Goal: Task Accomplishment & Management: Complete application form

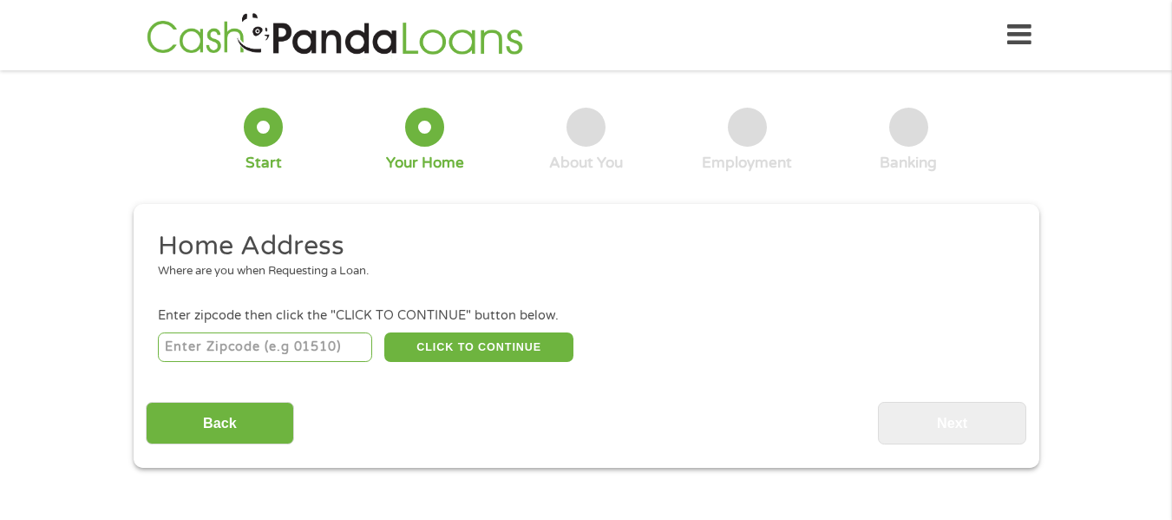
click at [262, 335] on input "number" at bounding box center [265, 346] width 214 height 29
type input "24531"
click at [441, 334] on button "CLICK TO CONTINUE" at bounding box center [478, 346] width 189 height 29
type input "24531"
type input "Chatham"
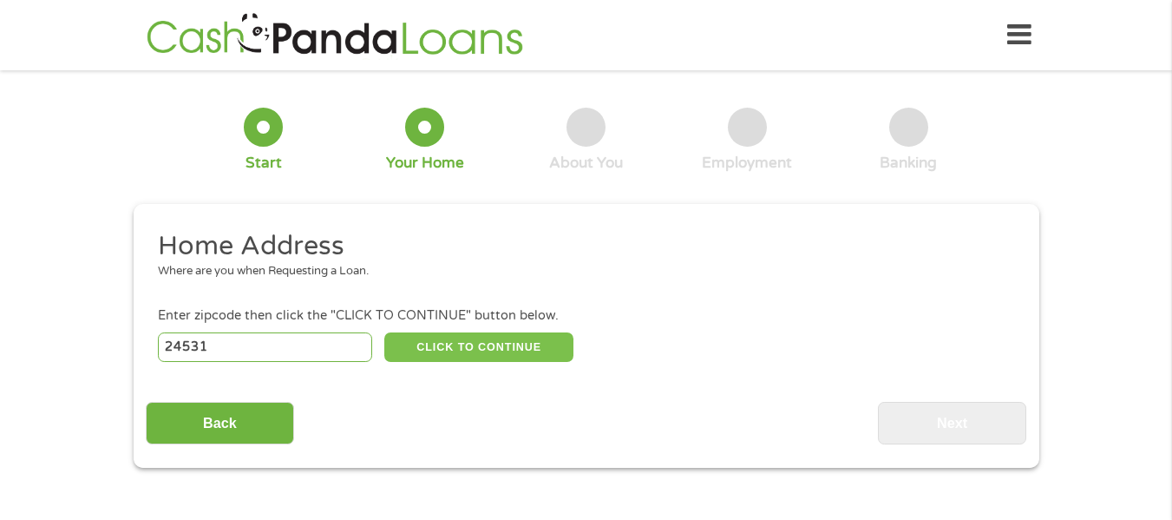
select select "[US_STATE]"
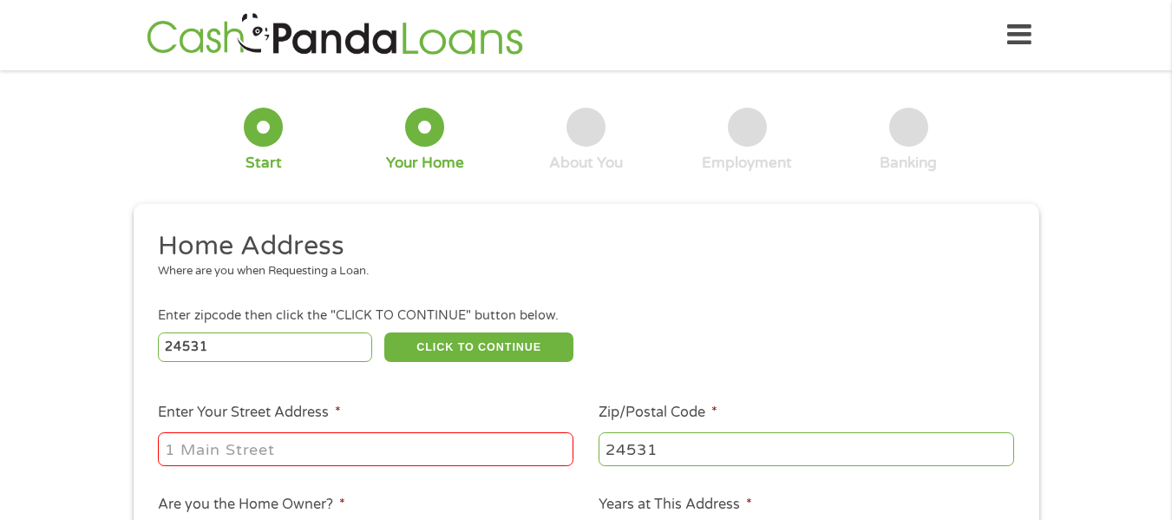
click at [325, 447] on input "Enter Your Street Address *" at bounding box center [365, 448] width 415 height 33
type input "269 Burton Lake Rd"
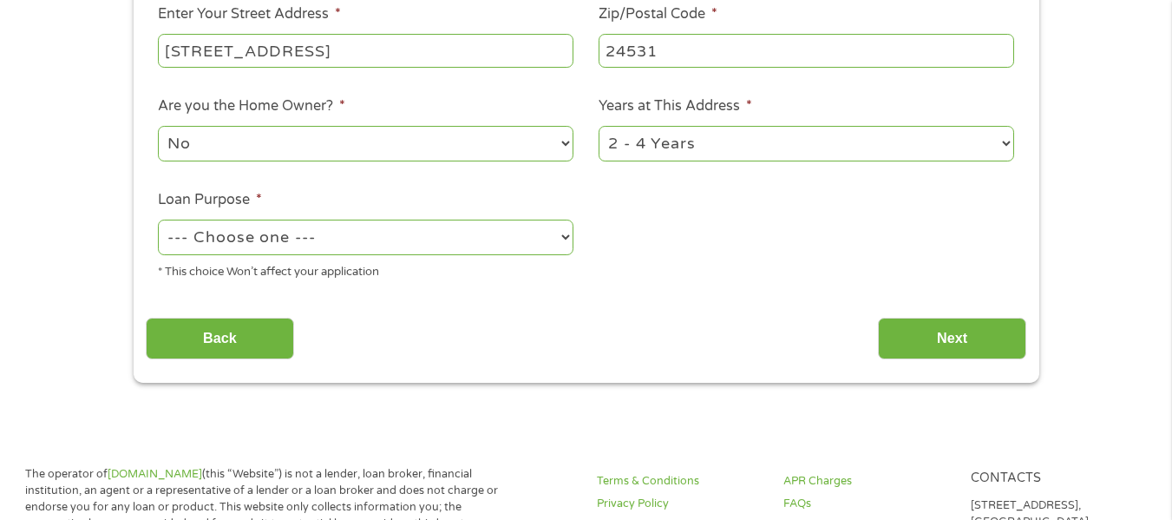
scroll to position [406, 0]
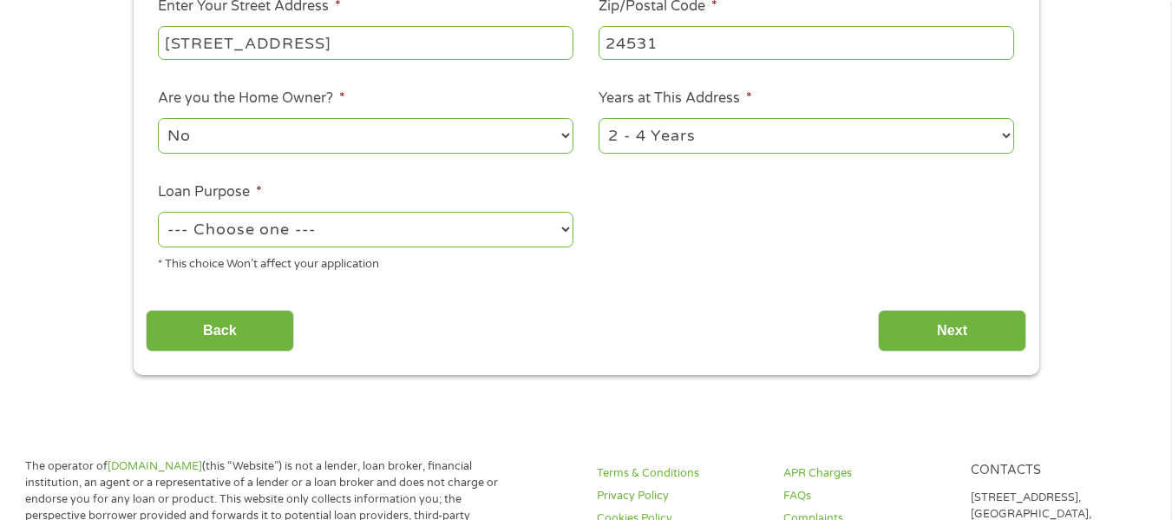
click at [495, 126] on select "No Yes" at bounding box center [365, 136] width 415 height 36
select select "yes"
click at [158, 118] on select "No Yes" at bounding box center [365, 136] width 415 height 36
click at [687, 140] on select "1 Year or less 1 - 2 Years 2 - 4 Years Over 4 Years" at bounding box center [805, 136] width 415 height 36
select select "60months"
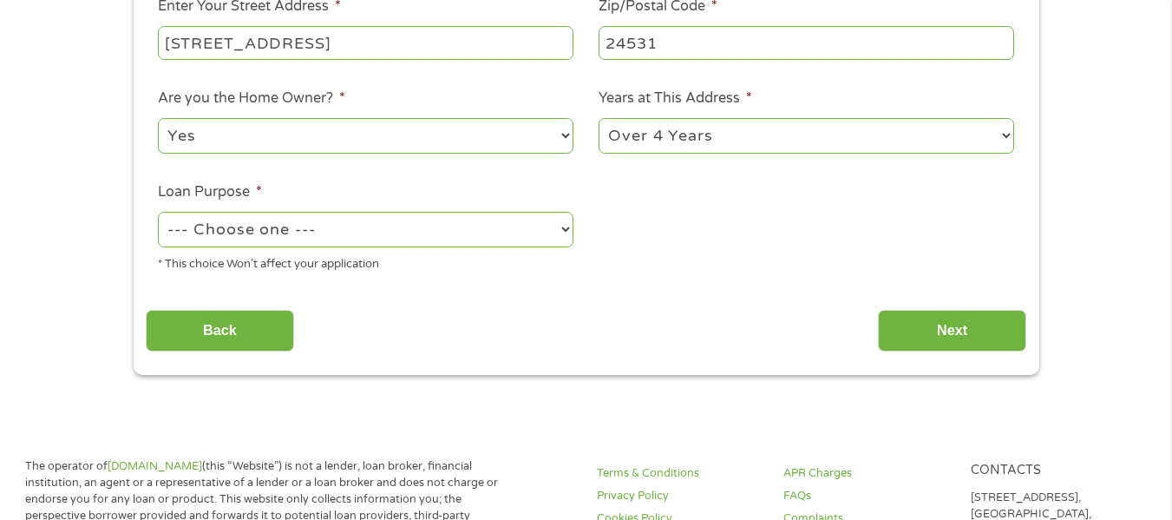
click at [598, 118] on select "1 Year or less 1 - 2 Years 2 - 4 Years Over 4 Years" at bounding box center [805, 136] width 415 height 36
click at [313, 222] on select "--- Choose one --- Pay Bills Debt Consolidation Home Improvement Major Purchase…" at bounding box center [365, 230] width 415 height 36
select select "carloan"
click at [158, 212] on select "--- Choose one --- Pay Bills Debt Consolidation Home Improvement Major Purchase…" at bounding box center [365, 230] width 415 height 36
click at [993, 339] on input "Next" at bounding box center [952, 331] width 148 height 43
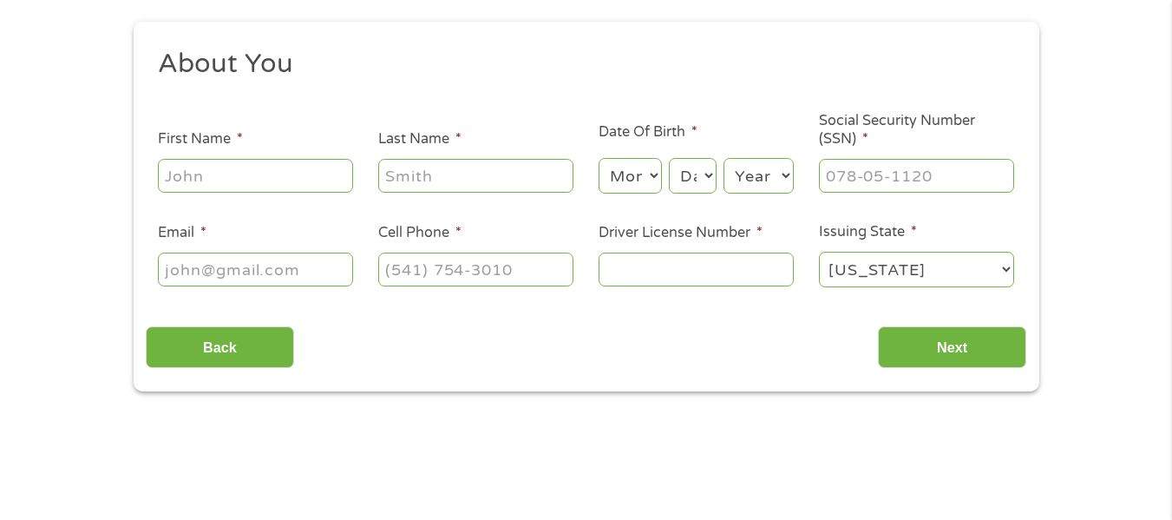
scroll to position [215, 0]
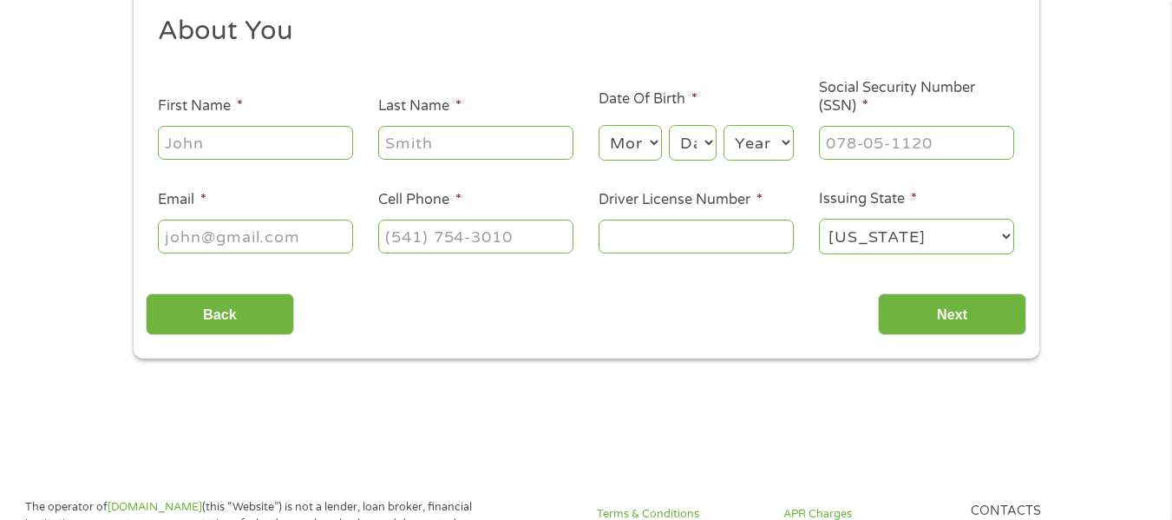
click at [228, 128] on input "First Name *" at bounding box center [255, 142] width 195 height 33
type input "Sandy"
type input "Kaltofen"
type input "sandyadkins206@gmail.com"
type input "(434) 279-1424"
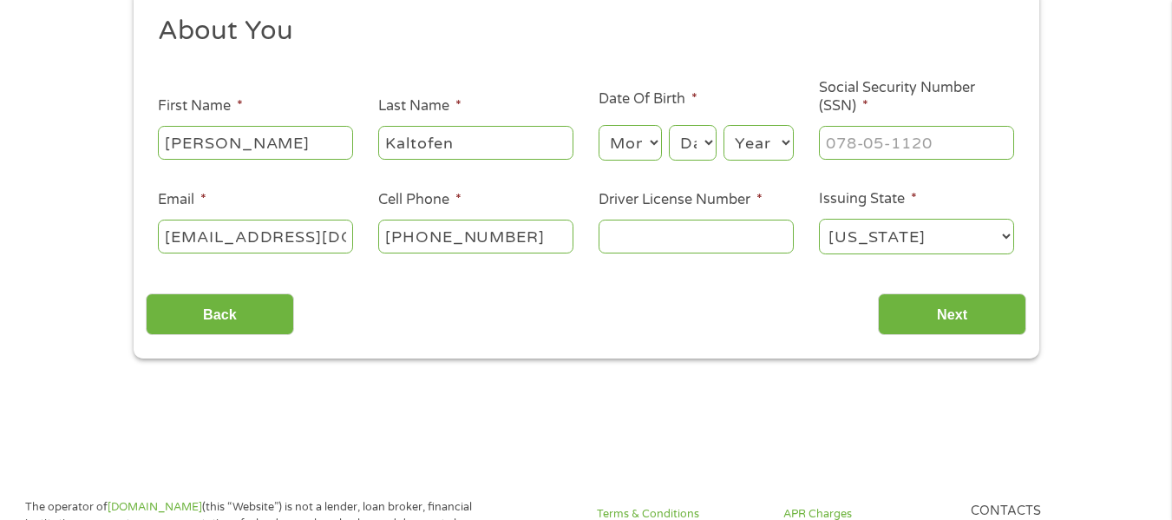
click at [620, 146] on select "Month 1 2 3 4 5 6 7 8 9 10 11 12" at bounding box center [629, 143] width 63 height 36
click at [598, 125] on select "Month 1 2 3 4 5 6 7 8 9 10 11 12" at bounding box center [629, 143] width 63 height 36
click at [642, 150] on select "Month 1 2 3 4 5 6 7 8 9 10 11 12" at bounding box center [629, 143] width 63 height 36
select select "11"
click at [598, 125] on select "Month 1 2 3 4 5 6 7 8 9 10 11 12" at bounding box center [629, 143] width 63 height 36
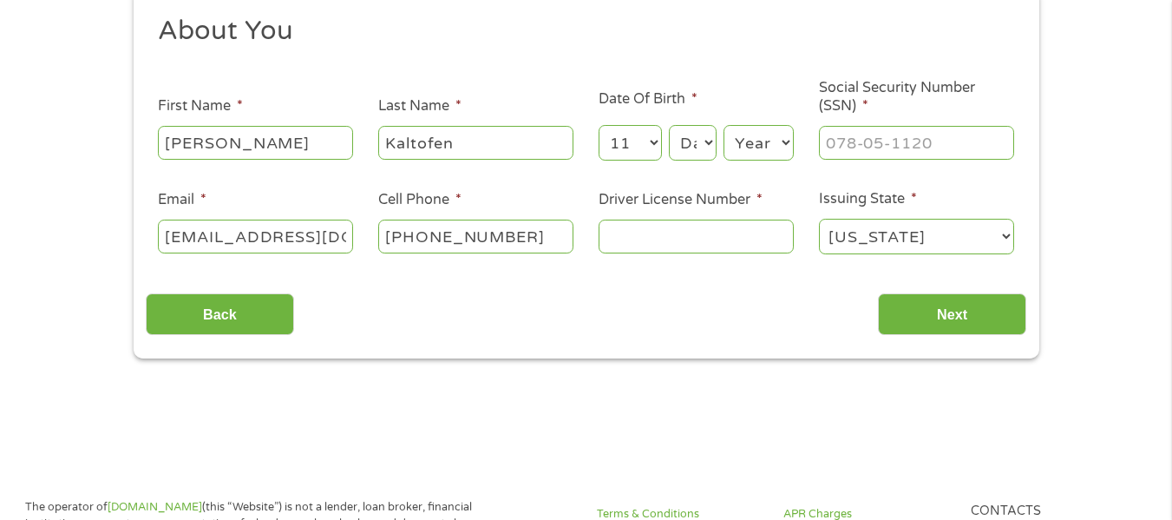
click at [692, 141] on select "Day 1 2 3 4 5 6 7 8 9 10 11 12 13 14 15 16 17 18 19 20 21 22 23 24 25 26 27 28 …" at bounding box center [692, 143] width 47 height 36
select select "23"
click at [669, 125] on select "Day 1 2 3 4 5 6 7 8 9 10 11 12 13 14 15 16 17 18 19 20 21 22 23 24 25 26 27 28 …" at bounding box center [692, 143] width 47 height 36
click at [768, 155] on select "Year 2007 2006 2005 2004 2003 2002 2001 2000 1999 1998 1997 1996 1995 1994 1993…" at bounding box center [758, 143] width 70 height 36
select select "1979"
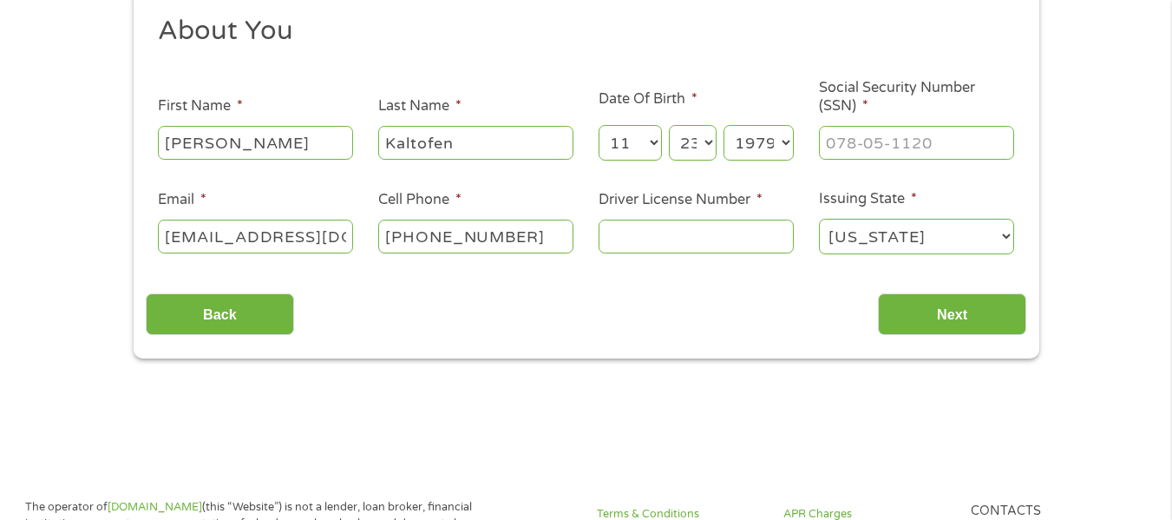
click at [768, 155] on select "Year 2007 2006 2005 2004 2003 2002 2001 2000 1999 1998 1997 1996 1995 1994 1993…" at bounding box center [758, 143] width 70 height 36
click at [871, 143] on input "___-__-____" at bounding box center [916, 142] width 195 height 33
type input "230-39-6388"
click at [539, 225] on input "(434) 279-1424" at bounding box center [475, 235] width 195 height 33
type input "(434) 201-9702"
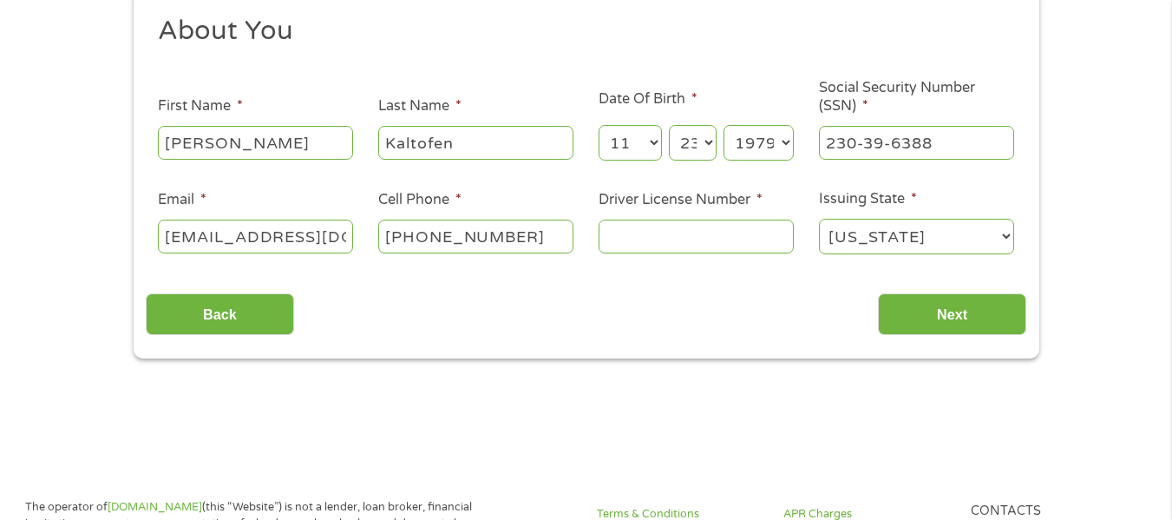
click at [652, 232] on input "Driver License Number *" at bounding box center [695, 235] width 195 height 33
type input "T60217379"
click at [935, 306] on input "Next" at bounding box center [952, 314] width 148 height 43
click at [986, 304] on input "Next" at bounding box center [952, 314] width 148 height 43
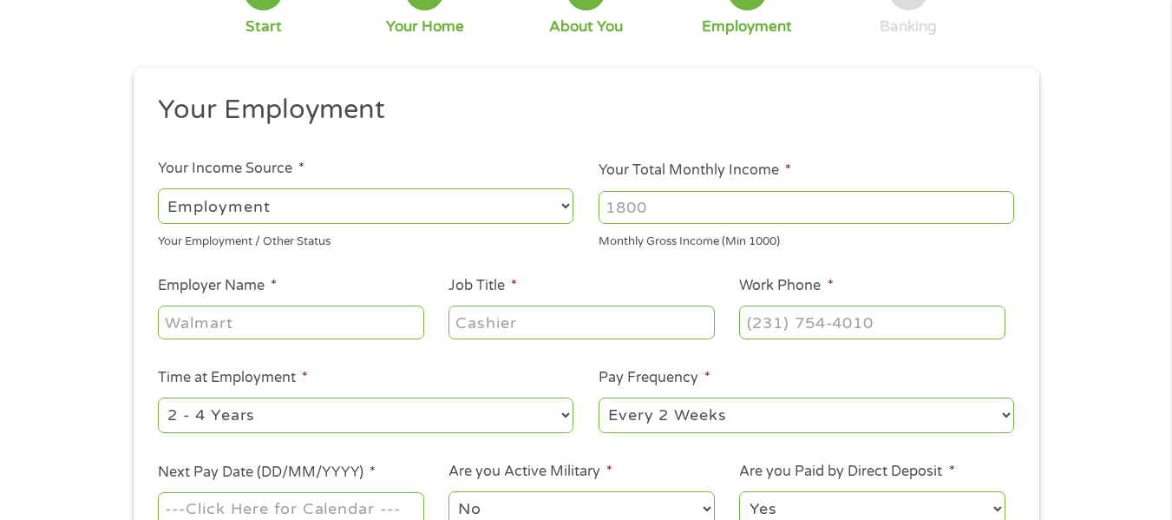
scroll to position [132, 0]
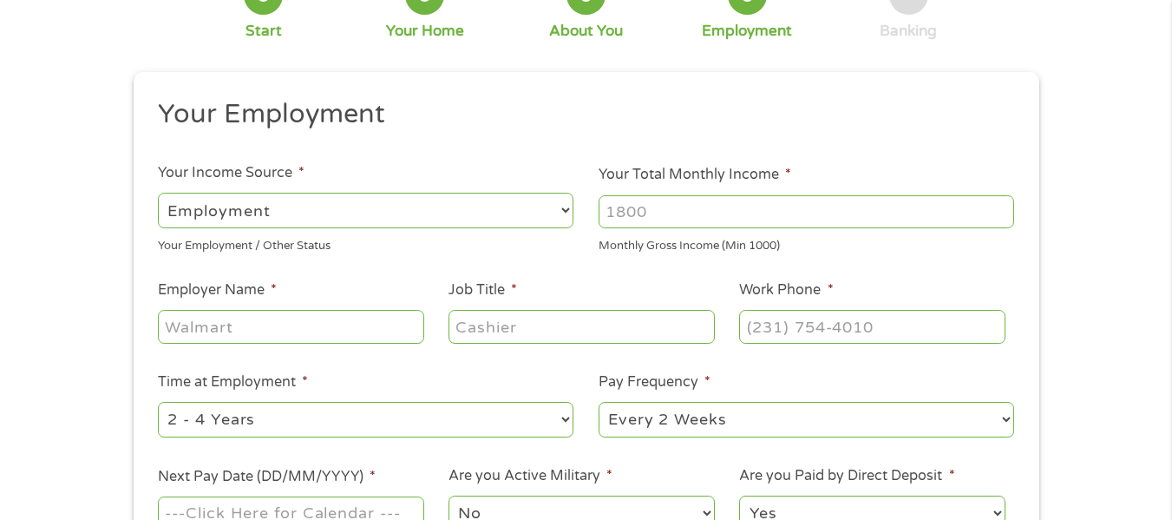
click at [684, 209] on input "Your Total Monthly Income *" at bounding box center [805, 211] width 415 height 33
type input "2800"
click at [196, 320] on input "Employer Name *" at bounding box center [290, 326] width 265 height 33
type input "Care Advantage"
type input "Private Care Sitter"
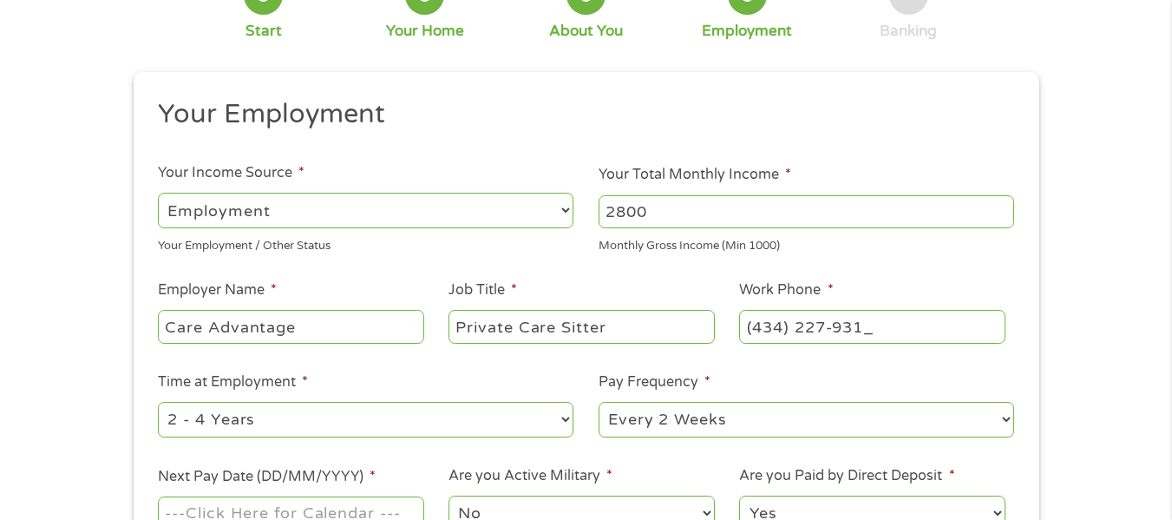
type input "(434) 227-9316"
click at [277, 412] on select "--- Choose one --- 1 Year or less 1 - 2 Years 2 - 4 Years Over 4 Years" at bounding box center [365, 420] width 415 height 36
select select "12months"
click at [158, 402] on select "--- Choose one --- 1 Year or less 1 - 2 Years 2 - 4 Years Over 4 Years" at bounding box center [365, 420] width 415 height 36
click at [687, 410] on select "--- Choose one --- Every 2 Weeks Every Week Monthly Semi-Monthly" at bounding box center [805, 420] width 415 height 36
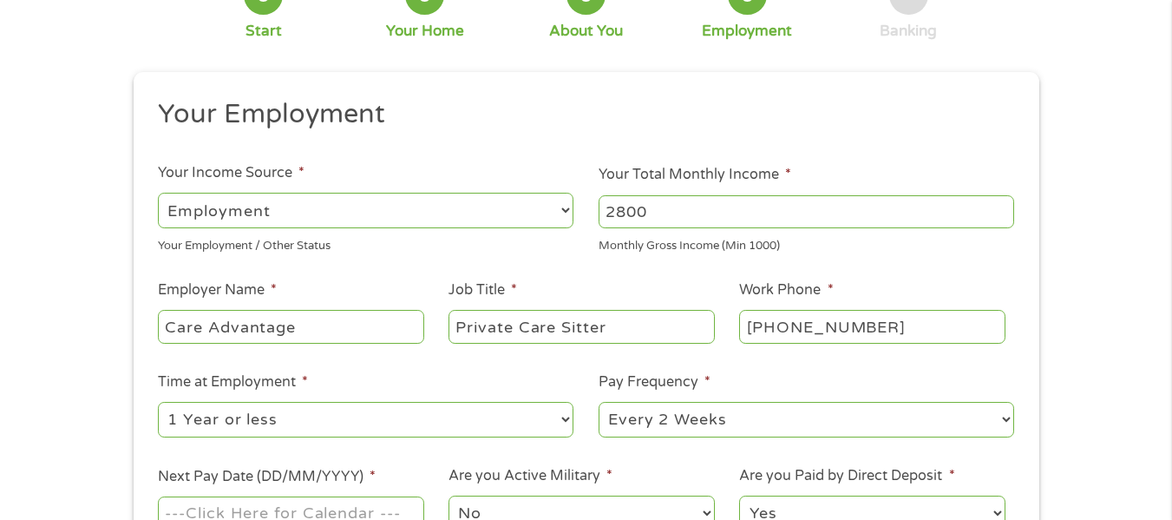
select select "weekly"
click at [598, 402] on select "--- Choose one --- Every 2 Weeks Every Week Monthly Semi-Monthly" at bounding box center [805, 420] width 415 height 36
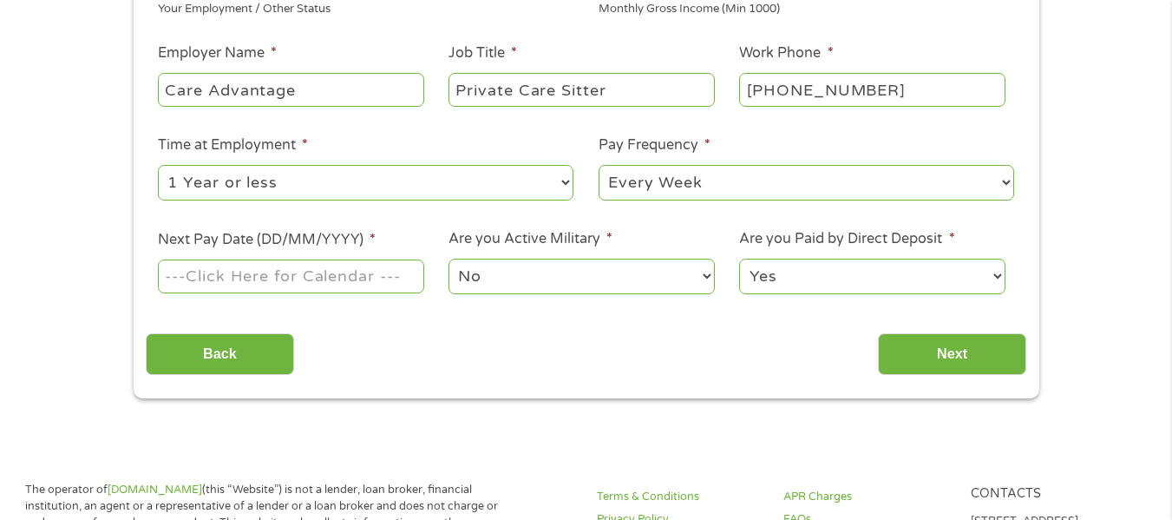
scroll to position [361, 0]
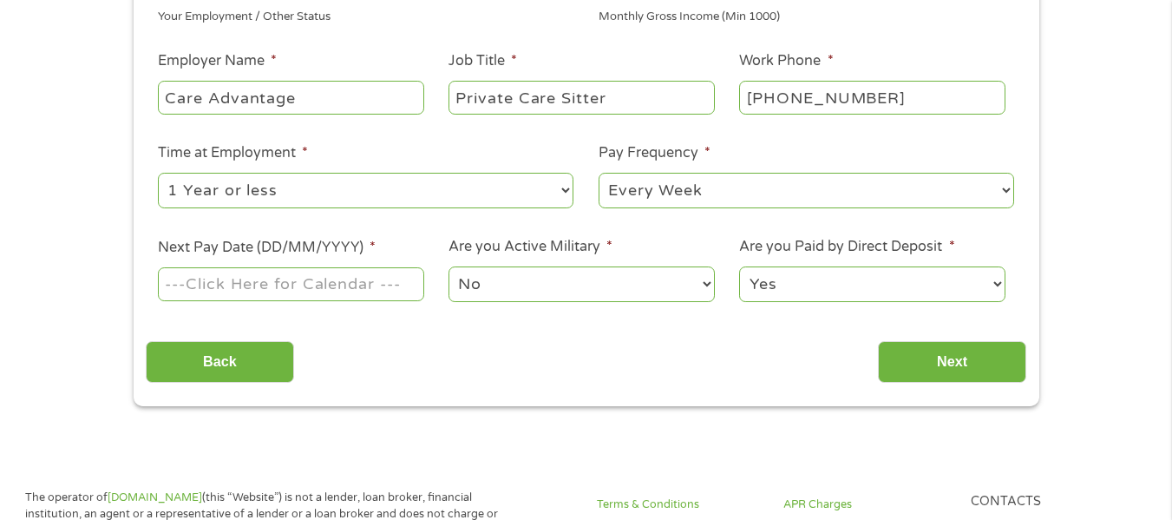
click at [293, 273] on input "Next Pay Date (DD/MM/YYYY) *" at bounding box center [290, 283] width 265 height 33
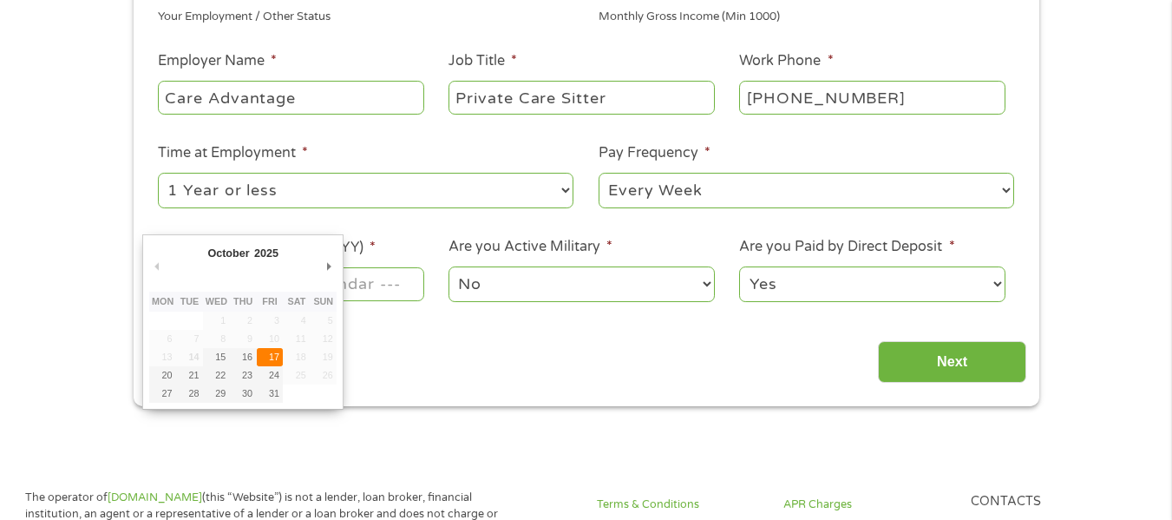
type input "17/10/2025"
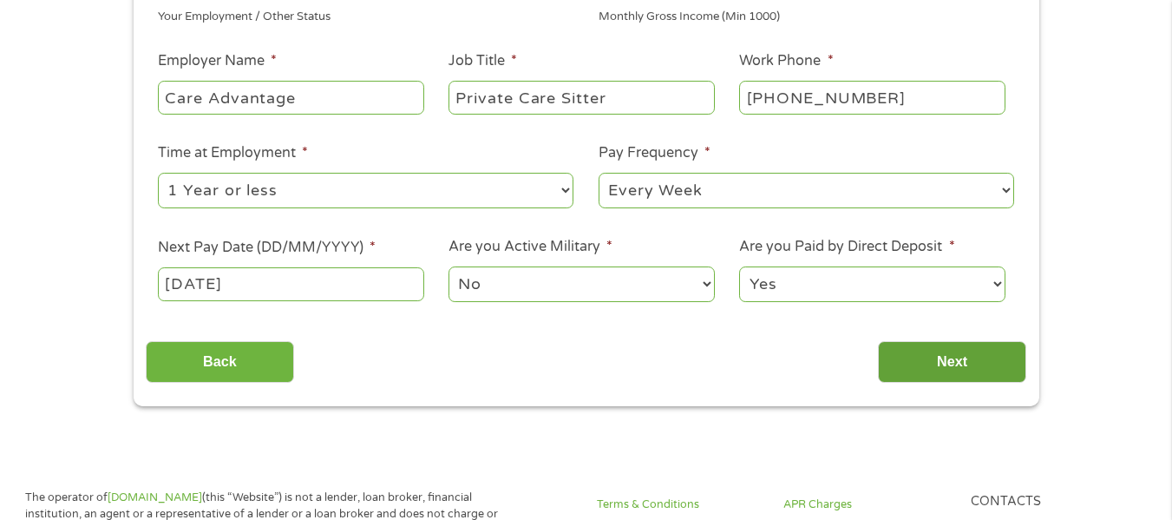
click at [915, 360] on input "Next" at bounding box center [952, 362] width 148 height 43
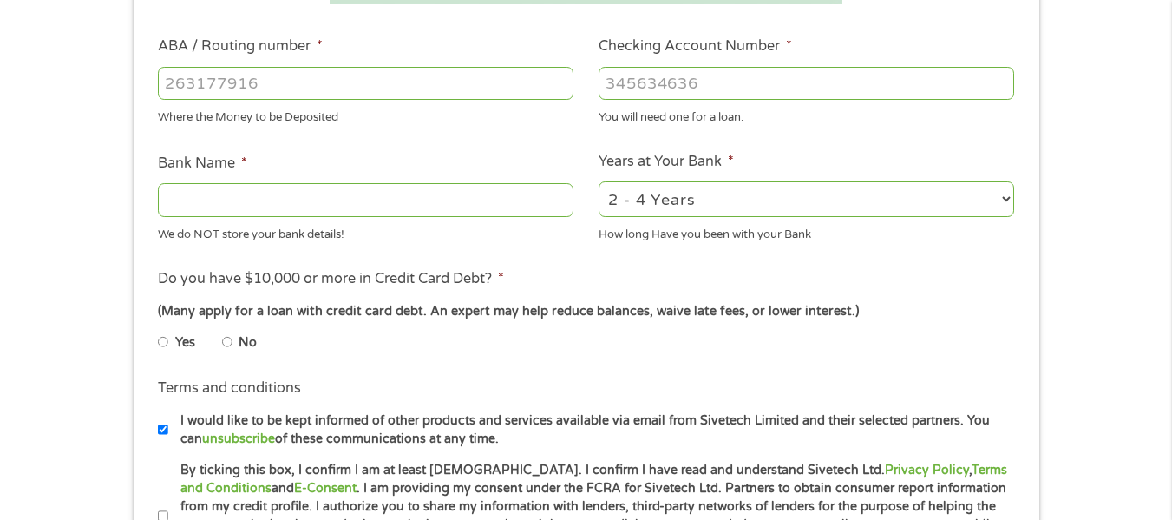
scroll to position [517, 0]
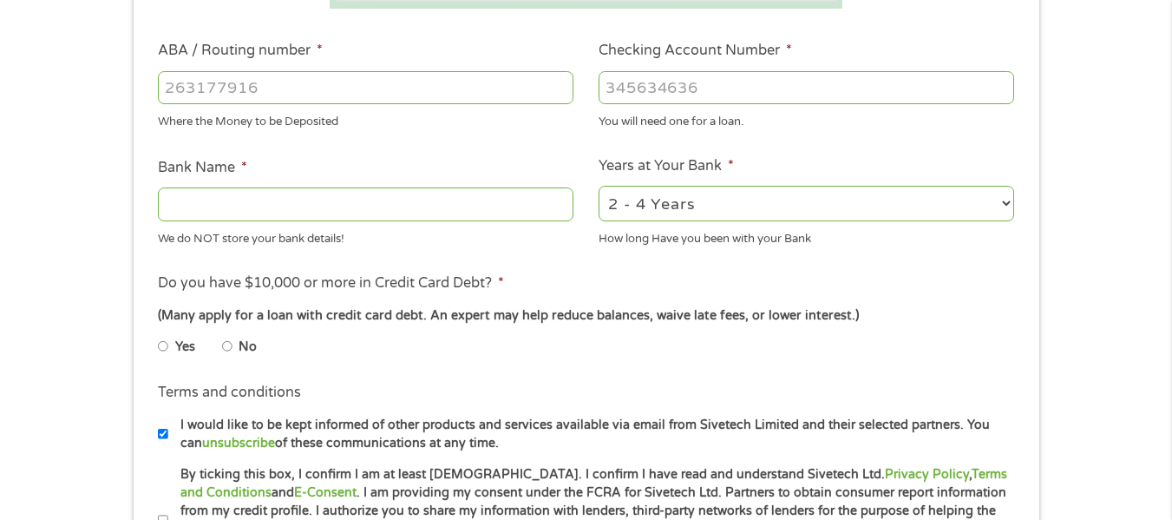
click at [233, 104] on div at bounding box center [365, 88] width 415 height 40
click at [235, 84] on input "ABA / Routing number *" at bounding box center [365, 87] width 415 height 33
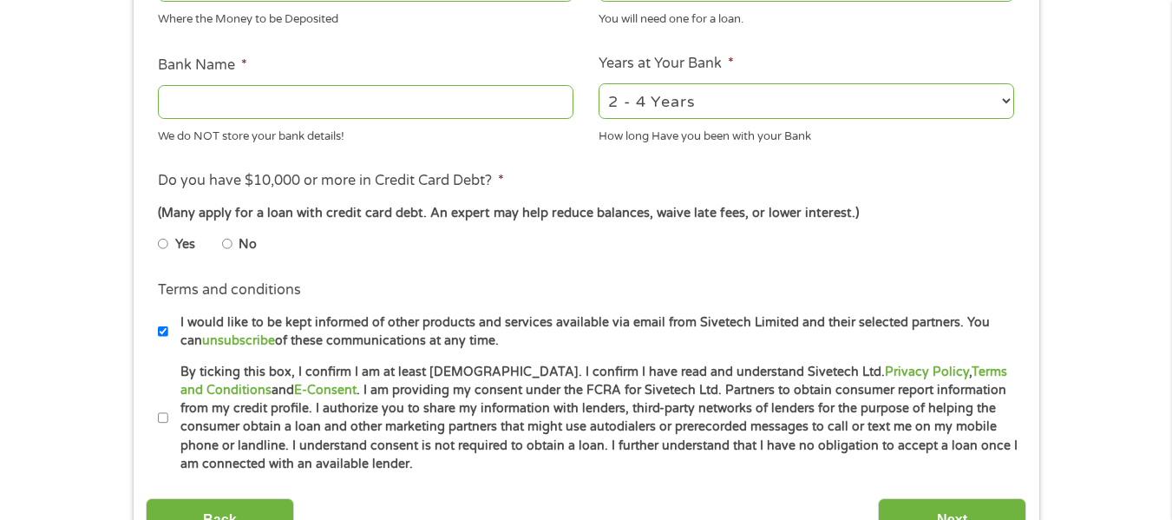
scroll to position [629, 0]
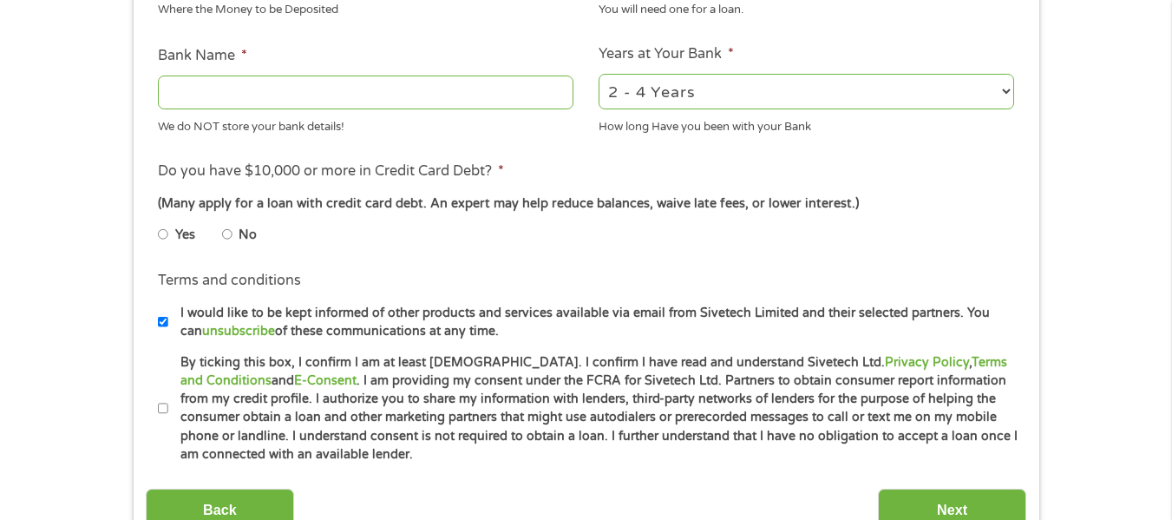
click at [160, 322] on input "I would like to be kept informed of other products and services available via e…" at bounding box center [163, 322] width 10 height 28
checkbox input "false"
click at [226, 232] on input "No" at bounding box center [227, 234] width 10 height 28
radio input "true"
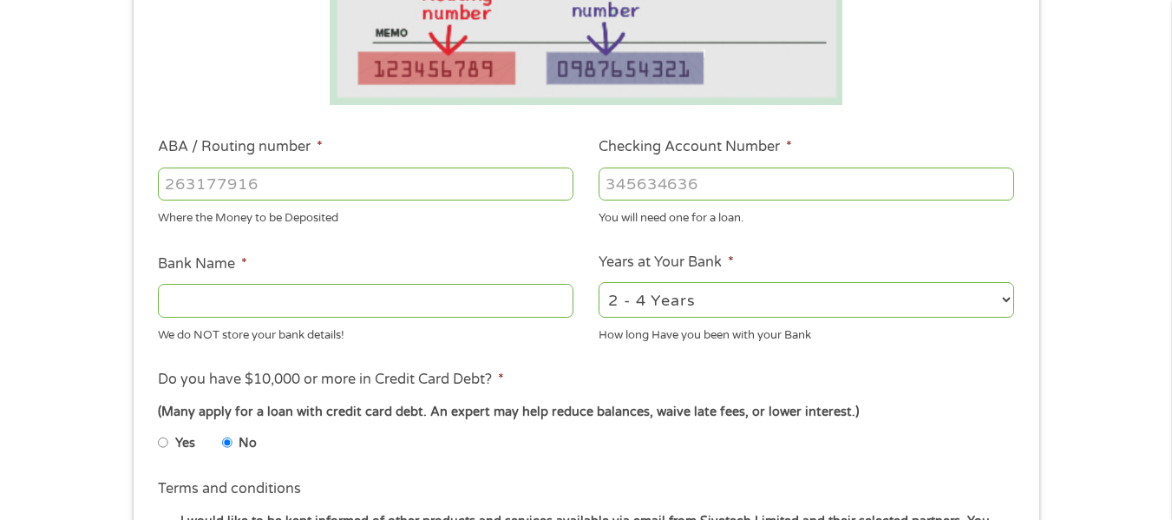
scroll to position [425, 0]
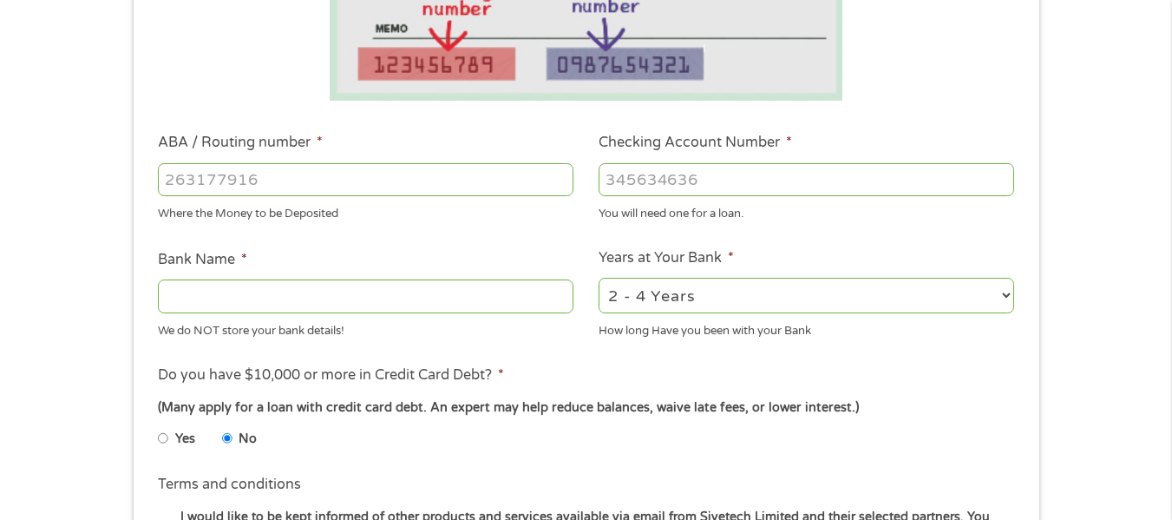
click at [249, 186] on input "ABA / Routing number *" at bounding box center [365, 179] width 415 height 33
click at [193, 180] on input "ABA / Routing number *" at bounding box center [365, 179] width 415 height 33
type input "125109006"
type input "Coastal Community Bank"
type input "125109006"
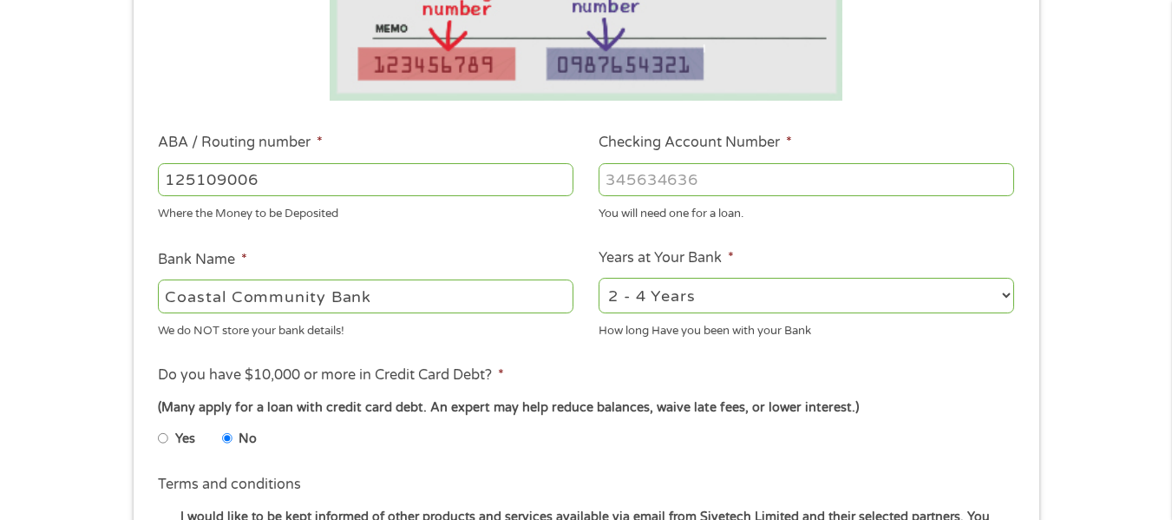
click at [622, 174] on input "Checking Account Number *" at bounding box center [805, 179] width 415 height 33
type input "10732355821"
click at [655, 295] on select "2 - 4 Years 6 - 12 Months 1 - 2 Years Over 4 Years" at bounding box center [805, 296] width 415 height 36
select select "12months"
click at [598, 278] on select "2 - 4 Years 6 - 12 Months 1 - 2 Years Over 4 Years" at bounding box center [805, 296] width 415 height 36
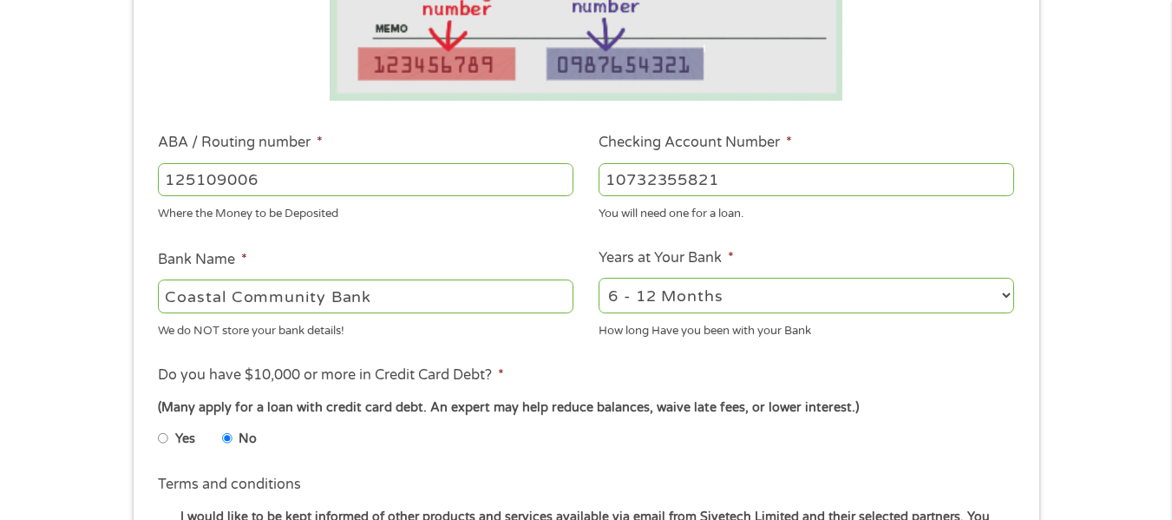
click at [885, 355] on ul "Bank Information Where do you want the funds deposited? ABA / Routing number * …" at bounding box center [586, 236] width 880 height 864
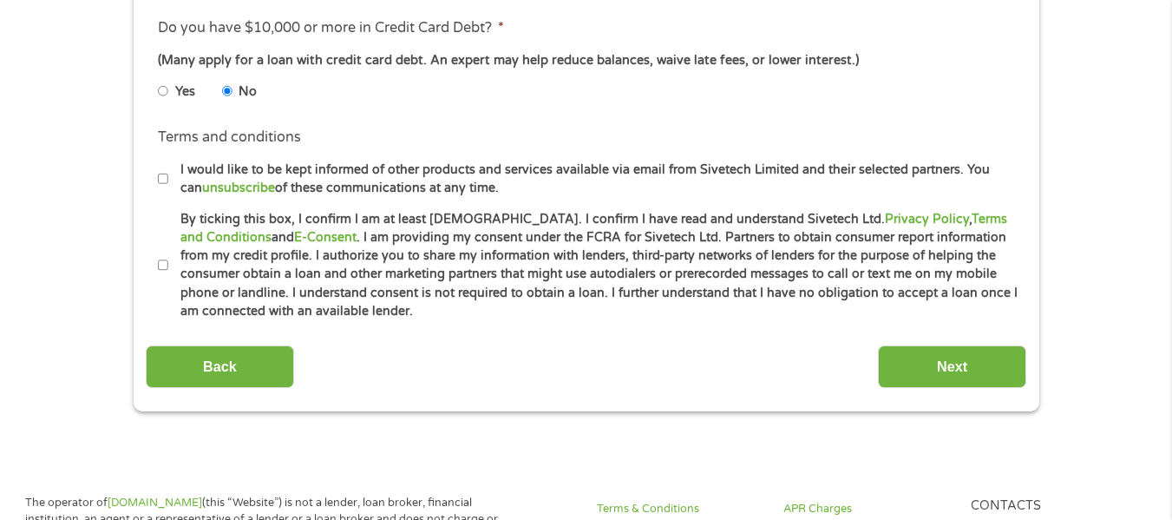
scroll to position [800, 0]
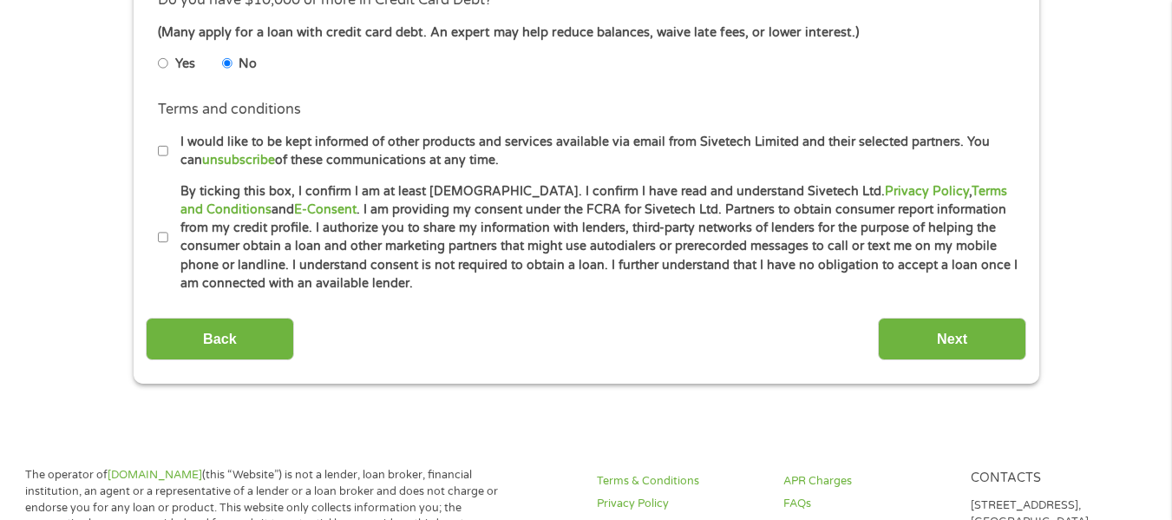
click at [166, 239] on input "By ticking this box, I confirm I am at least 18 years old. I confirm I have rea…" at bounding box center [163, 238] width 10 height 28
checkbox input "true"
click at [922, 327] on input "Next" at bounding box center [952, 338] width 148 height 43
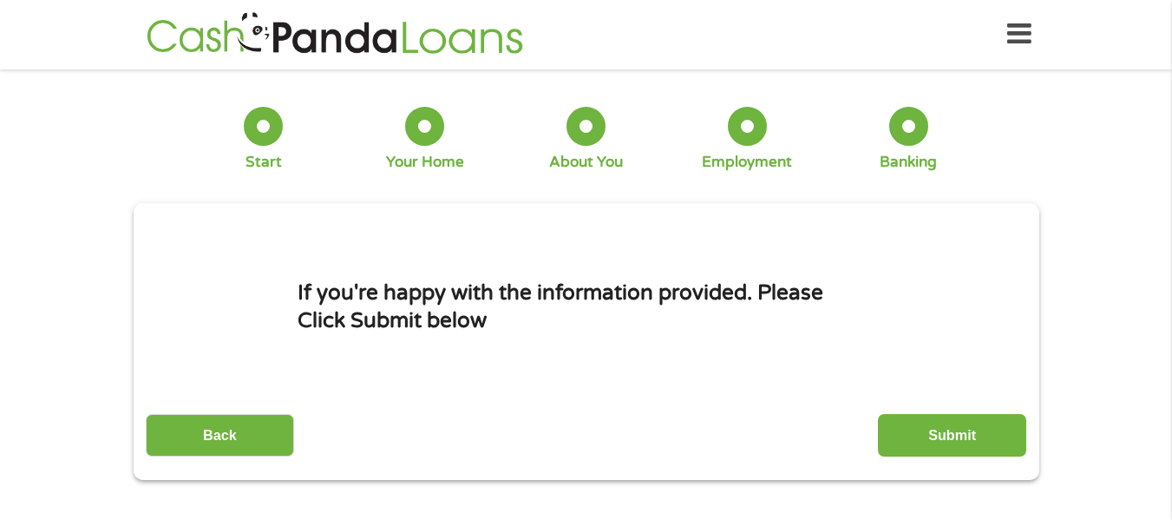
scroll to position [0, 0]
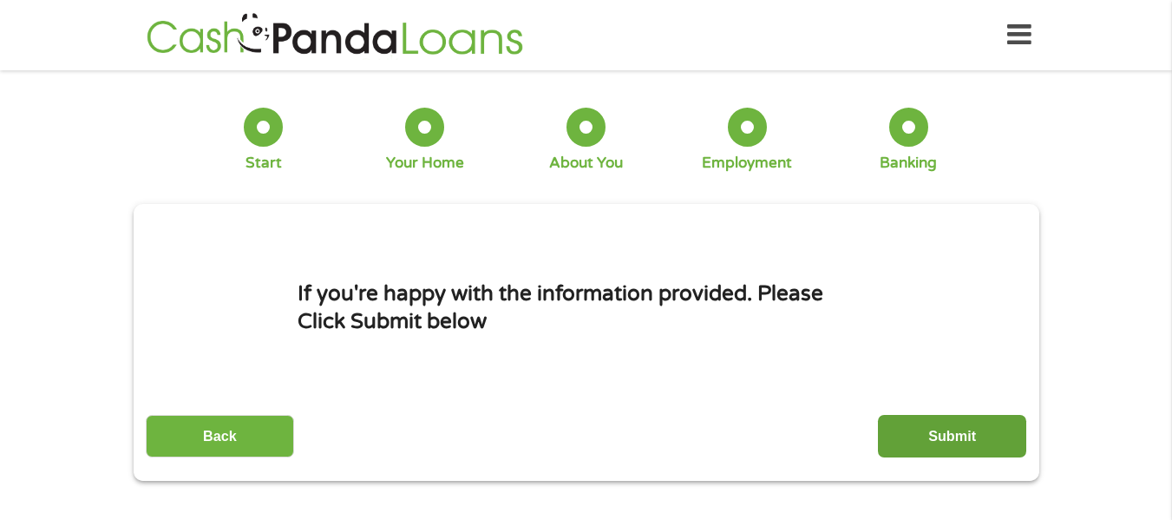
click at [940, 444] on input "Submit" at bounding box center [952, 436] width 148 height 43
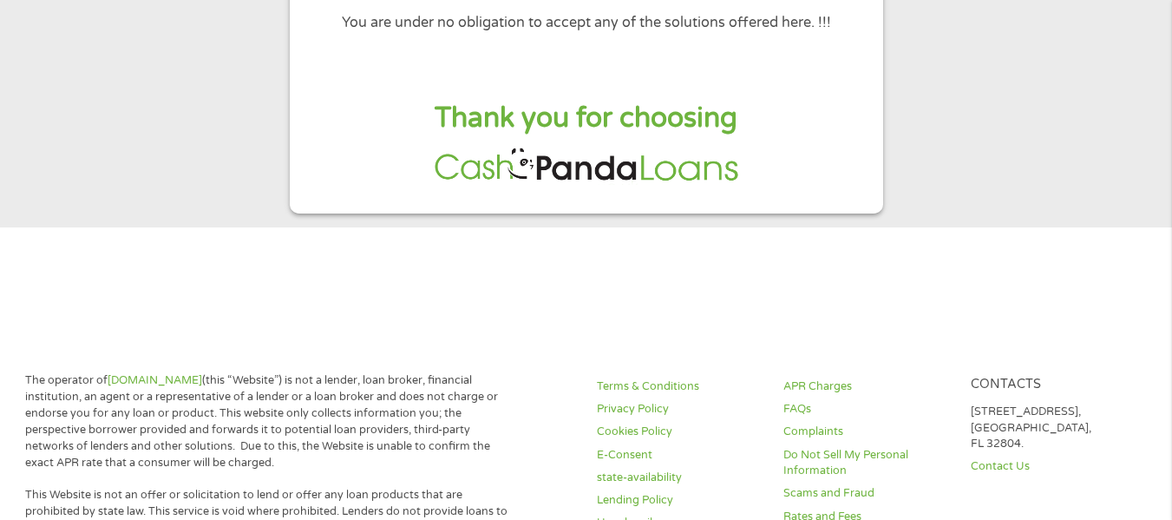
scroll to position [203, 0]
